Goal: Navigation & Orientation: Find specific page/section

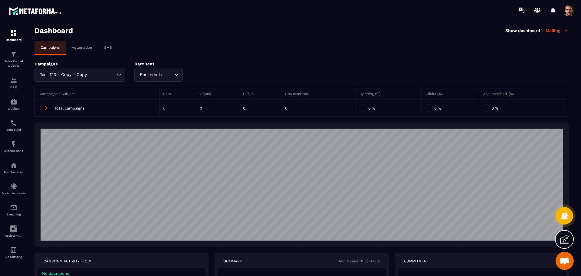
click at [77, 42] on div "Automation" at bounding box center [82, 47] width 32 height 13
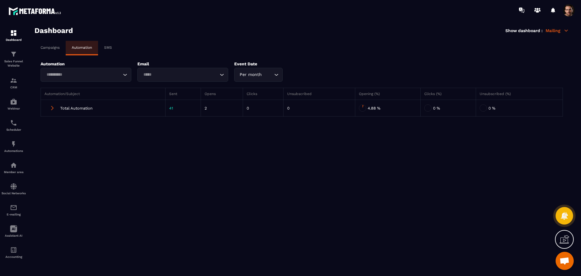
click at [105, 57] on div "Campaigns Automation SMS Automation Loading... Email Loading... Event Date Per …" at bounding box center [302, 82] width 535 height 82
click at [104, 47] on p "SMS" at bounding box center [108, 47] width 8 height 4
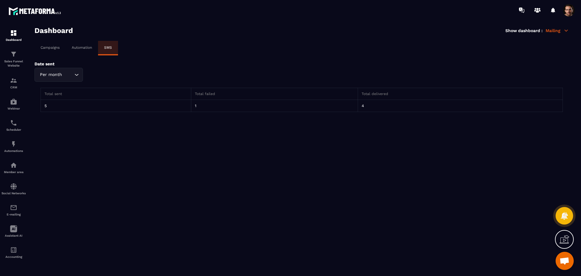
click at [54, 45] on p "Campaigns" at bounding box center [50, 47] width 19 height 4
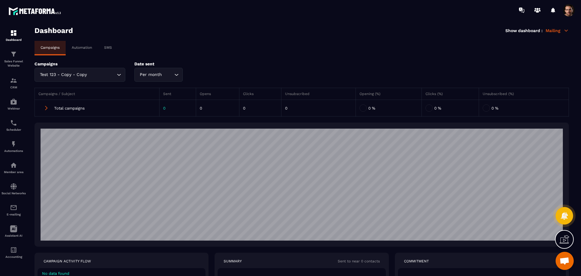
click at [72, 45] on div "Automation" at bounding box center [82, 47] width 32 height 13
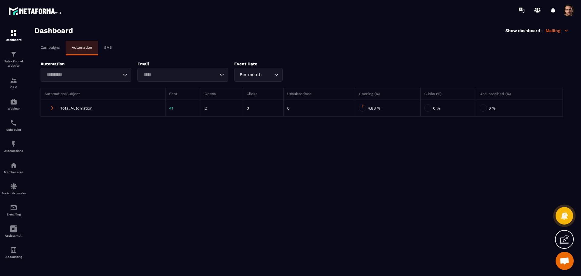
click at [41, 42] on div "Campaigns" at bounding box center [50, 47] width 31 height 13
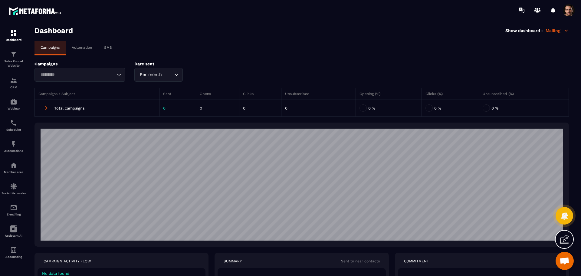
scroll to position [94, 0]
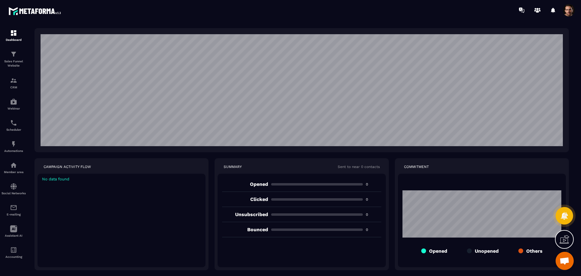
click at [567, 6] on span at bounding box center [569, 10] width 12 height 12
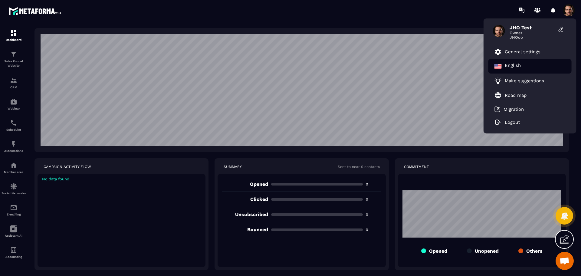
click at [519, 63] on p "English" at bounding box center [513, 66] width 16 height 7
